Goal: Task Accomplishment & Management: Use online tool/utility

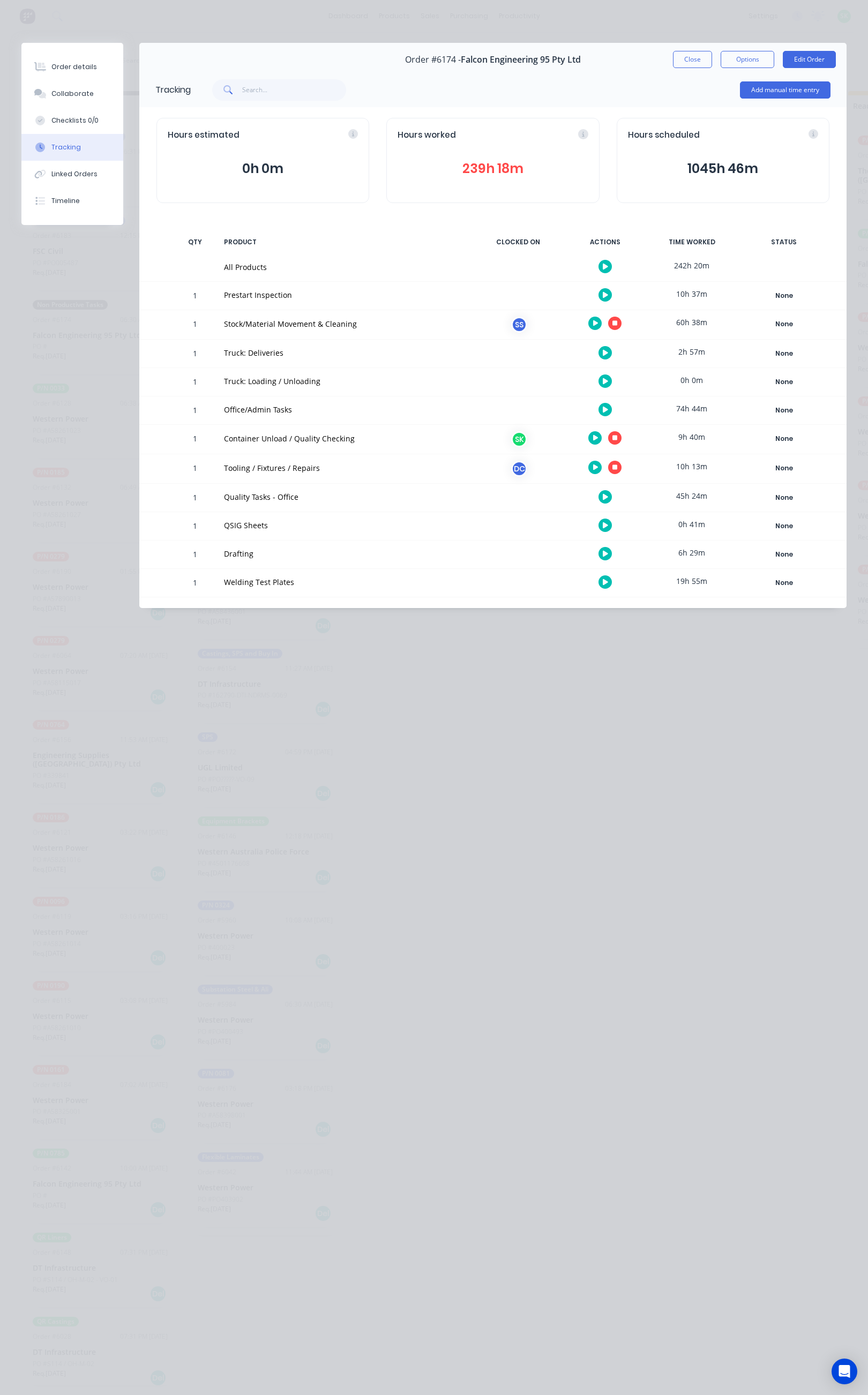
click at [515, 170] on button "239h 18m" at bounding box center [493, 168] width 190 height 20
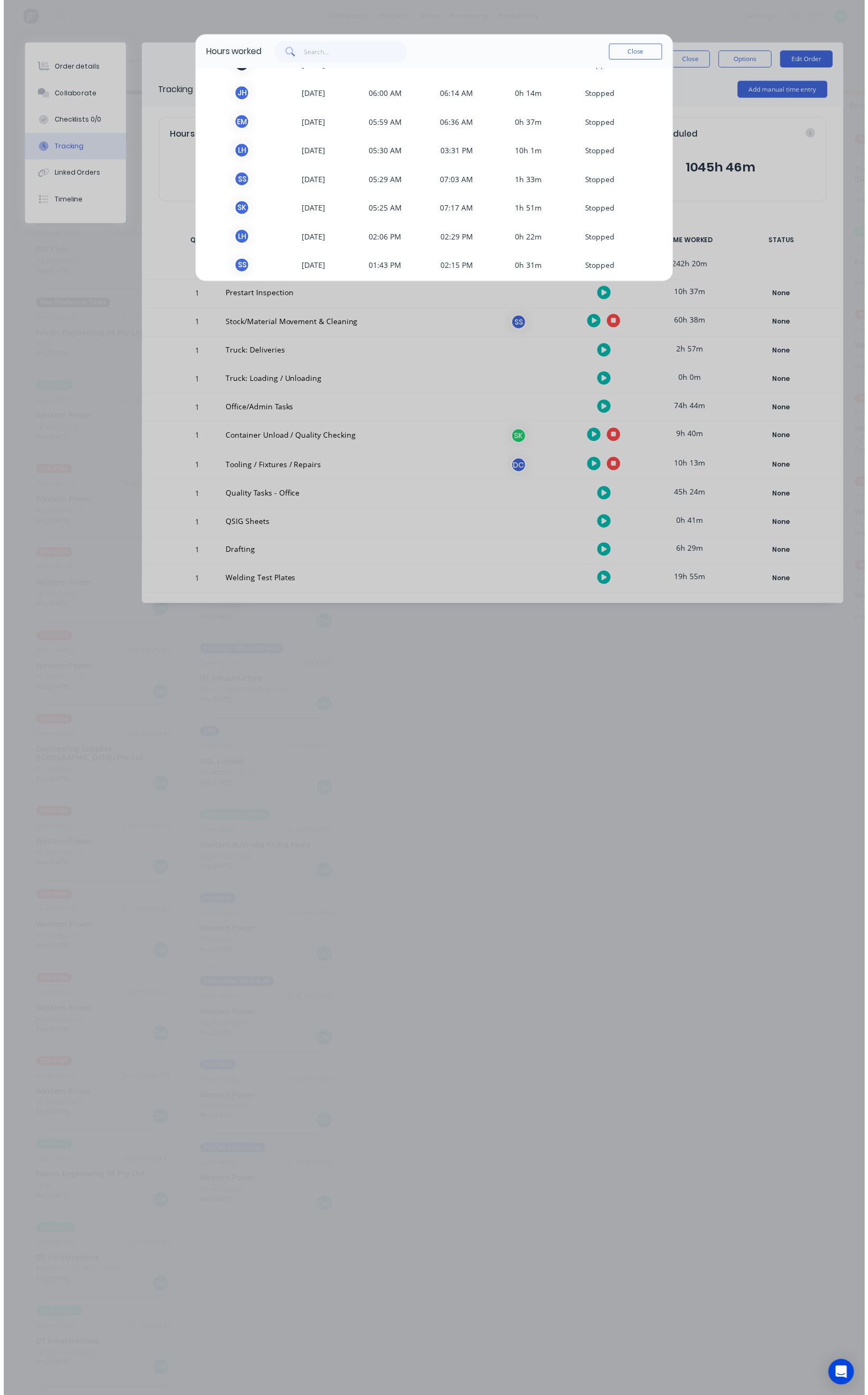
scroll to position [2453, 0]
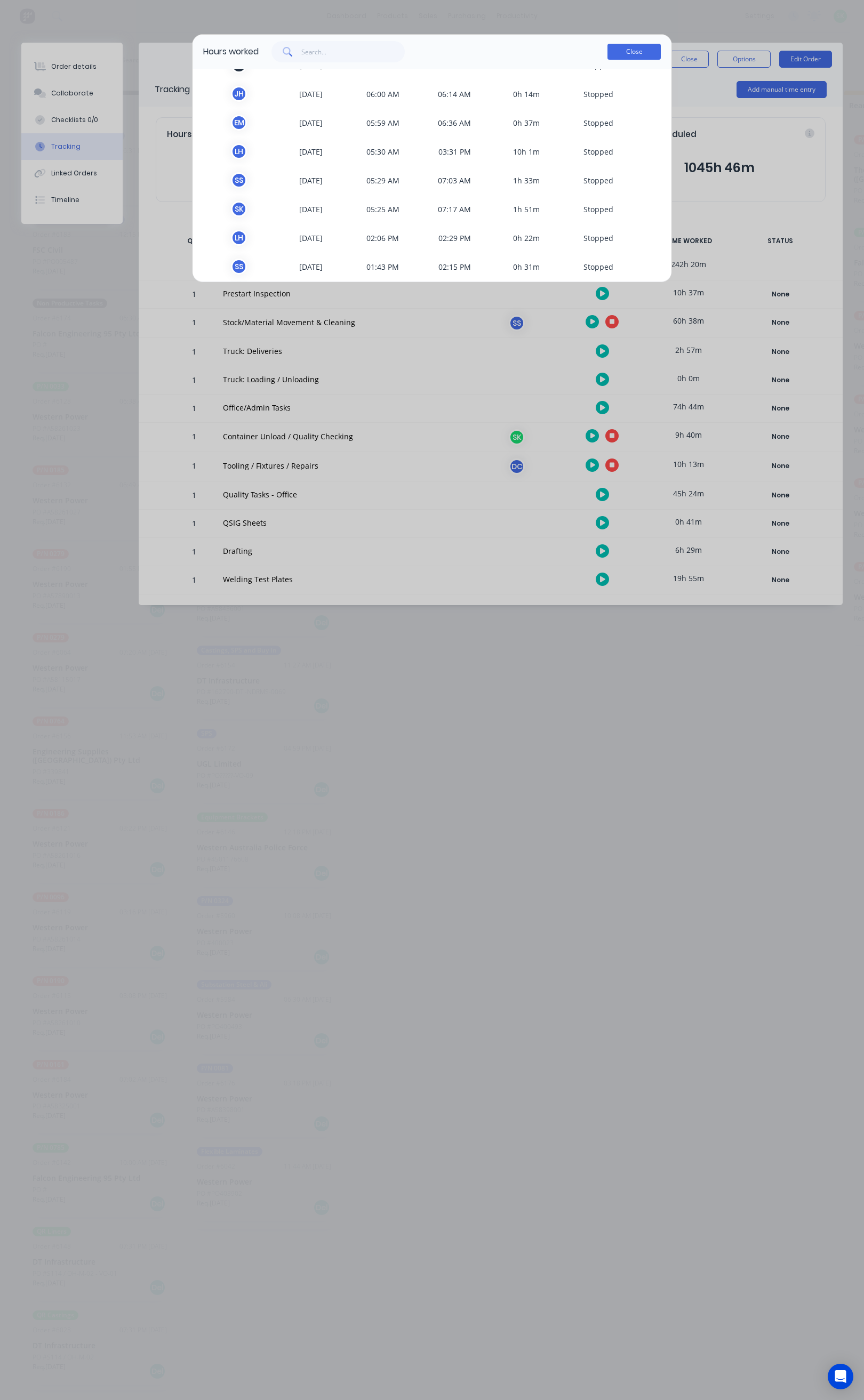
click at [624, 47] on button "Close" at bounding box center [634, 51] width 53 height 16
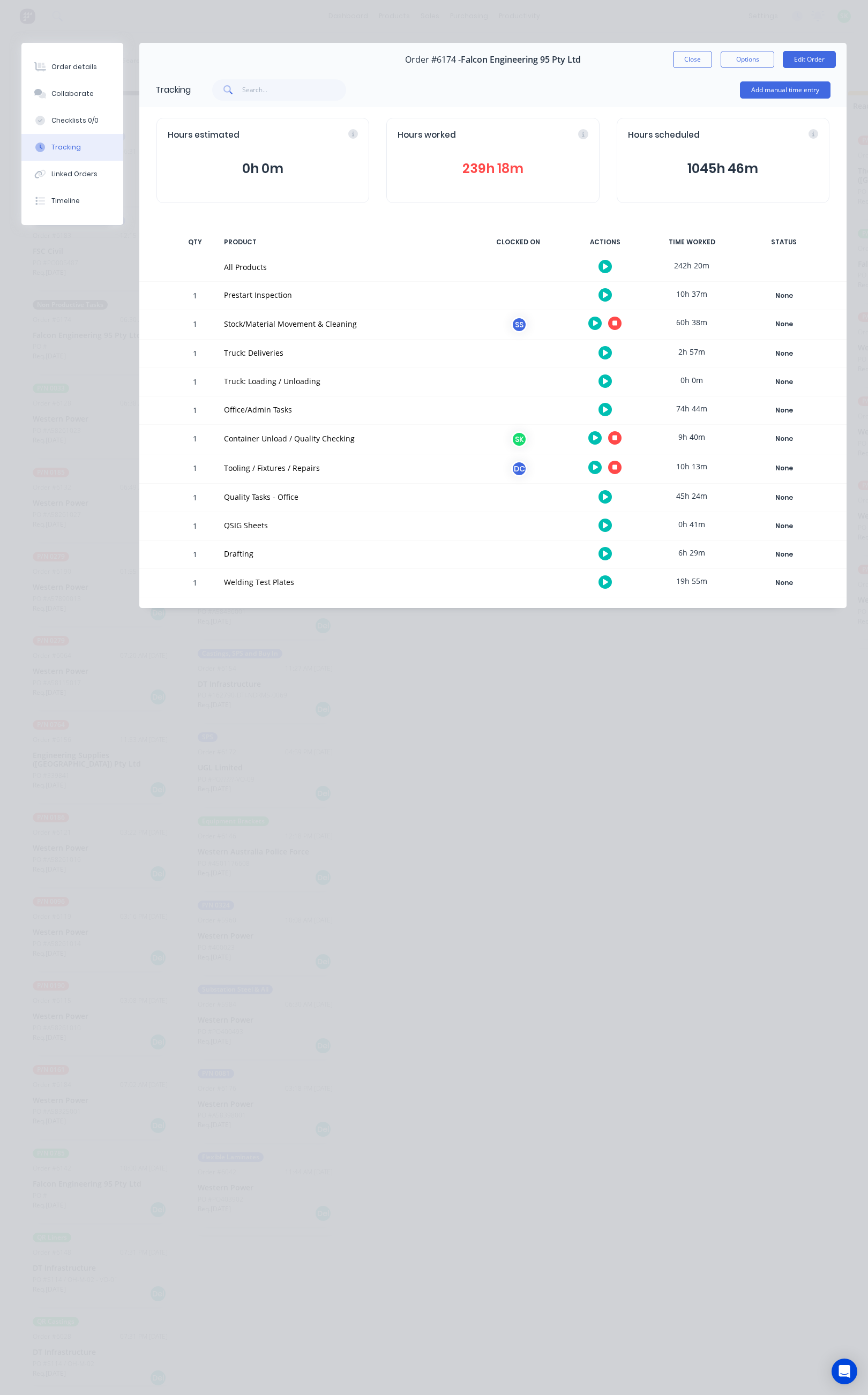
click at [616, 439] on icon "button" at bounding box center [615, 439] width 5 height 5
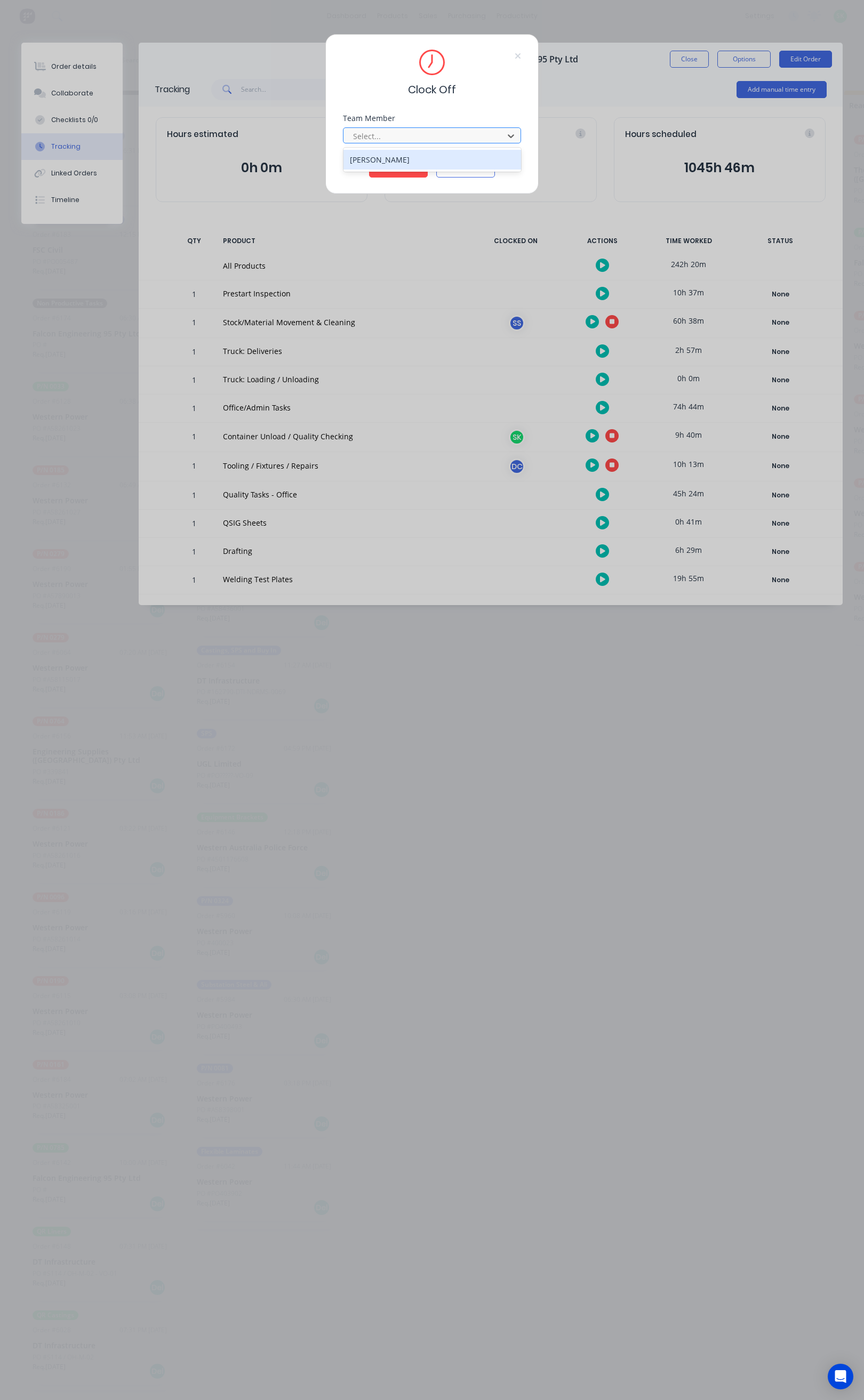
click at [474, 129] on div "Select..." at bounding box center [425, 135] width 153 height 16
click at [430, 154] on div "[PERSON_NAME]" at bounding box center [432, 160] width 178 height 20
click at [408, 170] on button "Clock Off" at bounding box center [399, 168] width 59 height 17
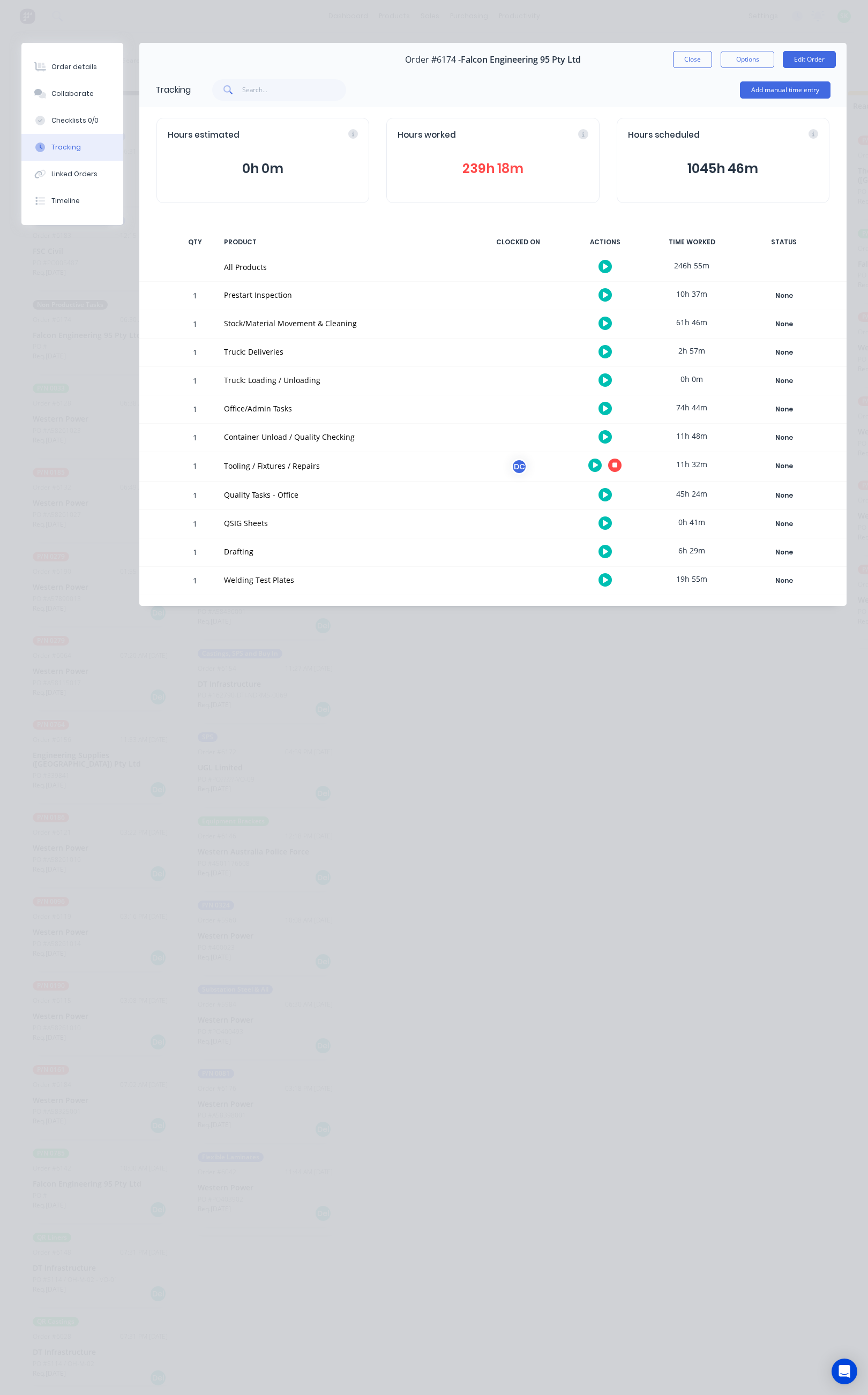
click at [601, 410] on button "button" at bounding box center [605, 409] width 14 height 14
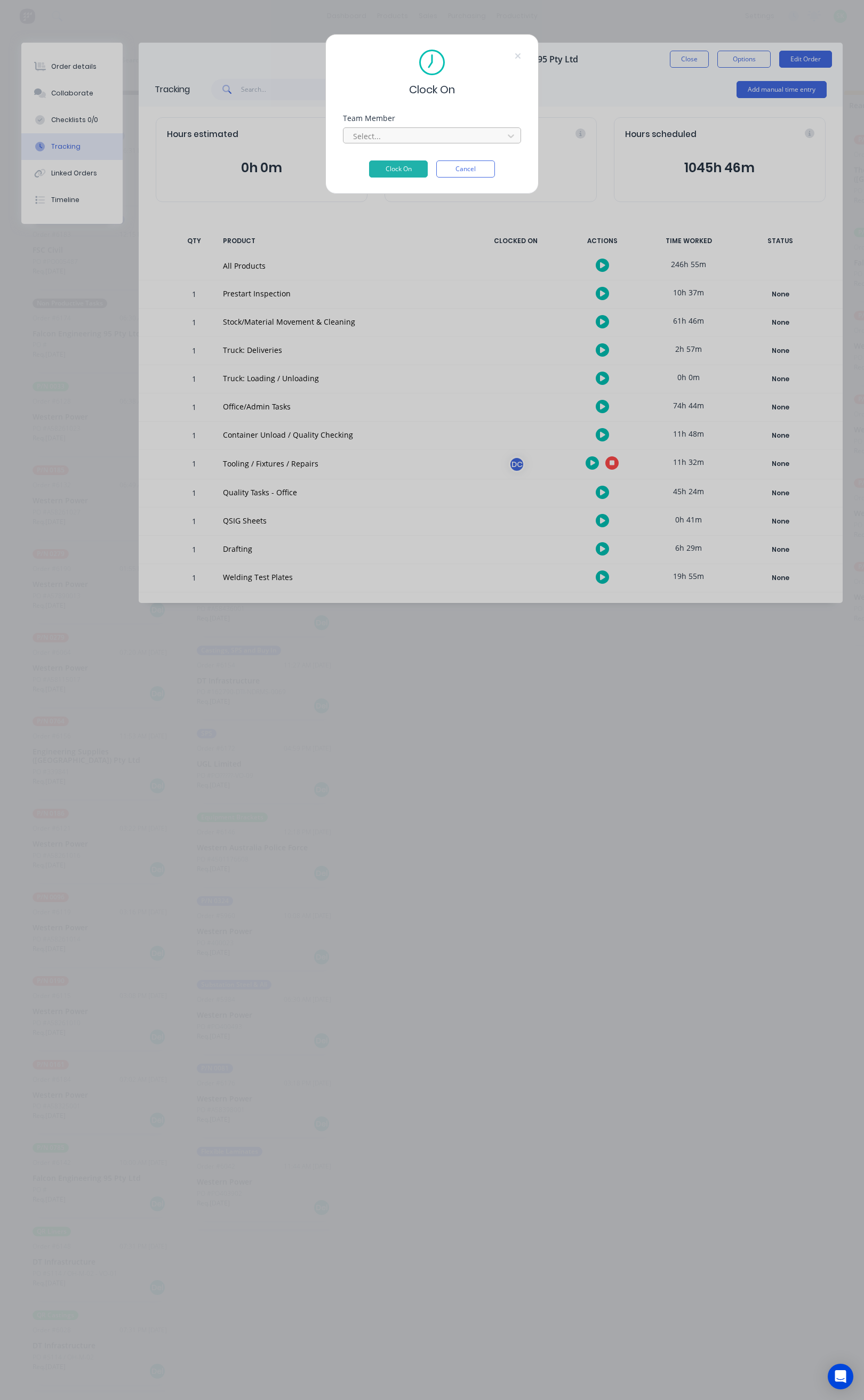
click at [458, 143] on div "Select..." at bounding box center [425, 135] width 153 height 16
type input "ste"
click at [394, 155] on div "[PERSON_NAME]" at bounding box center [432, 160] width 178 height 20
click at [403, 168] on button "Clock On" at bounding box center [399, 168] width 59 height 17
